Goal: Navigation & Orientation: Find specific page/section

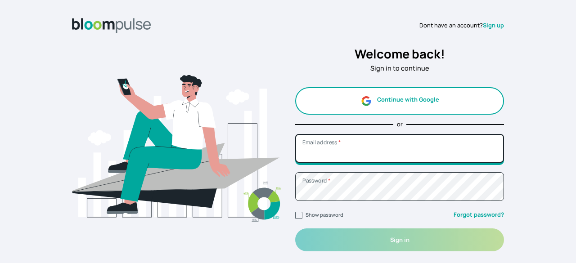
click at [402, 154] on input "Email address *" at bounding box center [399, 148] width 209 height 29
type input "[EMAIL_ADDRESS][DOMAIN_NAME]"
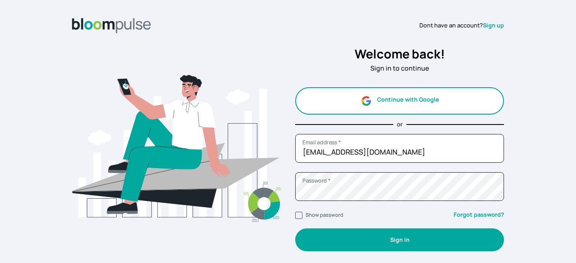
click at [389, 248] on button "Sign in" at bounding box center [399, 240] width 209 height 23
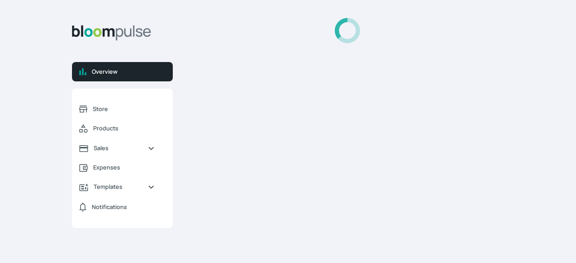
select select "2025"
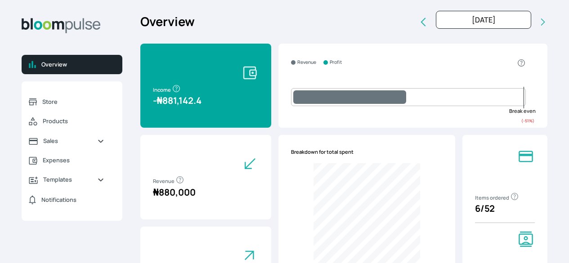
select select "2025"
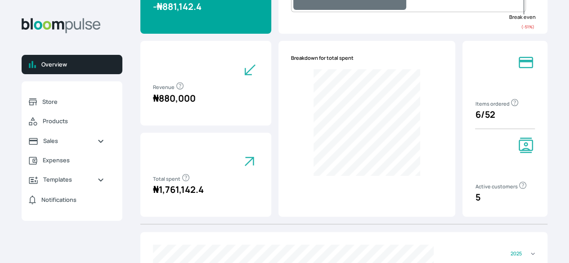
scroll to position [96, 0]
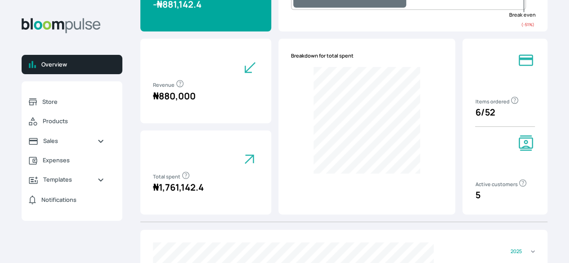
click at [247, 169] on div at bounding box center [206, 160] width 106 height 18
click at [258, 157] on icon at bounding box center [250, 160] width 18 height 18
click at [259, 193] on p "₦ 1,761,142.4" at bounding box center [206, 187] width 106 height 13
click at [259, 165] on icon at bounding box center [250, 160] width 18 height 18
click at [259, 168] on icon at bounding box center [250, 160] width 18 height 18
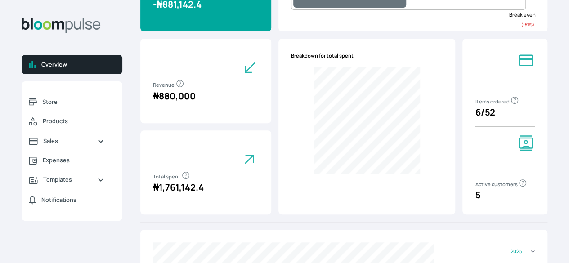
click at [189, 179] on icon "button" at bounding box center [185, 175] width 7 height 7
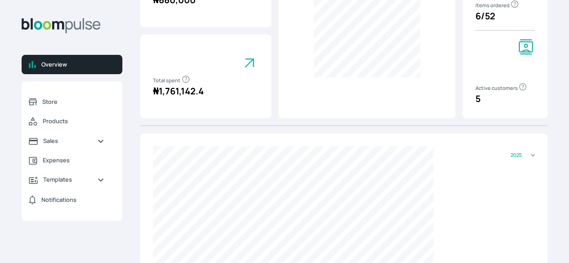
scroll to position [191, 0]
click at [104, 165] on span "Expenses" at bounding box center [74, 160] width 62 height 9
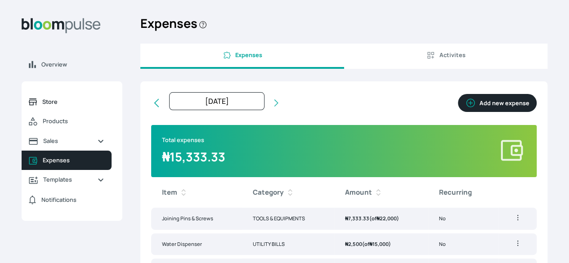
click at [104, 106] on span "Store" at bounding box center [73, 102] width 62 height 9
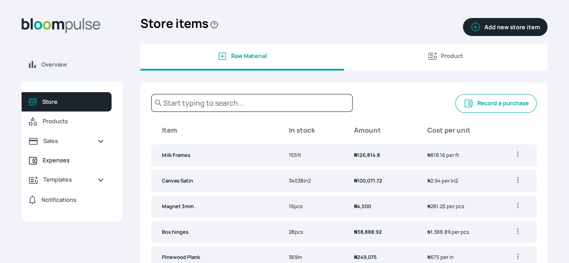
click at [104, 165] on span "Expenses" at bounding box center [74, 160] width 62 height 9
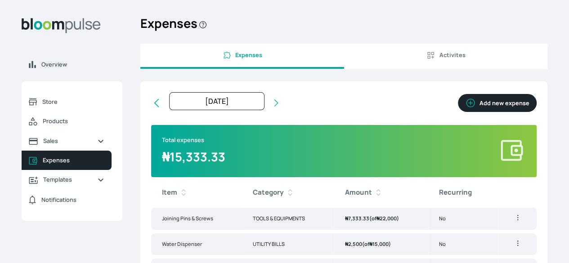
click at [445, 60] on span "Activites" at bounding box center [445, 55] width 189 height 9
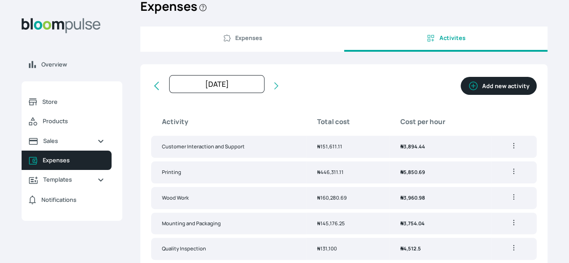
scroll to position [10, 0]
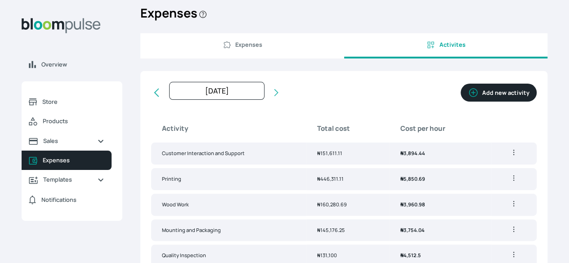
click at [283, 58] on button "Expenses" at bounding box center [242, 45] width 204 height 25
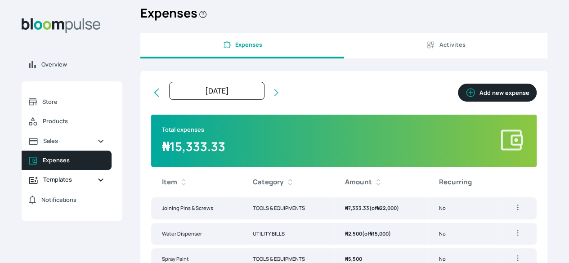
click at [112, 189] on link "Templates" at bounding box center [67, 179] width 90 height 19
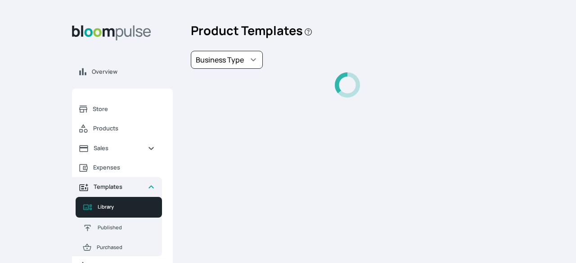
select select "PhotoPrints"
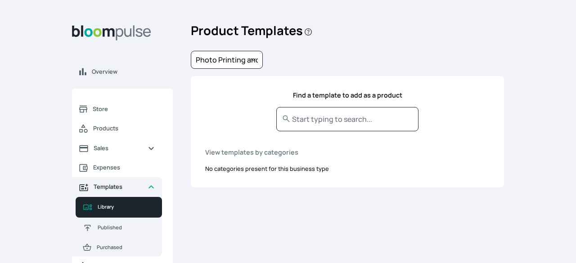
click at [135, 193] on link "Templates" at bounding box center [117, 186] width 90 height 19
select select "PhotoPrints"
click at [142, 193] on link "Templates" at bounding box center [117, 186] width 90 height 19
select select "PhotoPrints"
click at [139, 191] on span "Templates" at bounding box center [117, 187] width 47 height 9
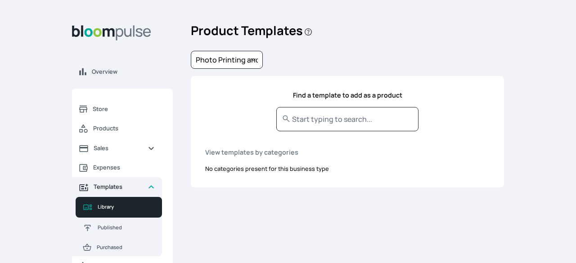
select select "PhotoPrints"
click at [126, 187] on span "Templates" at bounding box center [117, 187] width 47 height 9
select select "PhotoPrints"
click at [133, 187] on span "Templates" at bounding box center [117, 187] width 47 height 9
select select "PhotoPrints"
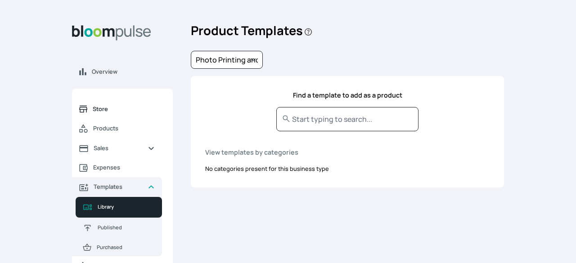
click at [143, 110] on span "Store" at bounding box center [124, 109] width 62 height 9
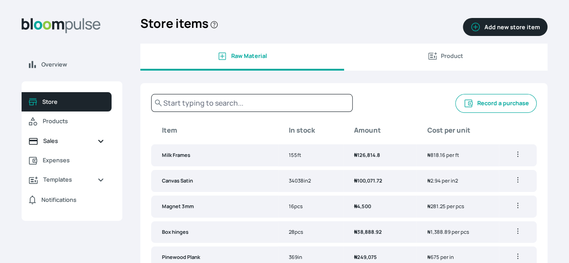
click at [90, 145] on span "Sales" at bounding box center [66, 141] width 47 height 9
